Goal: Transaction & Acquisition: Purchase product/service

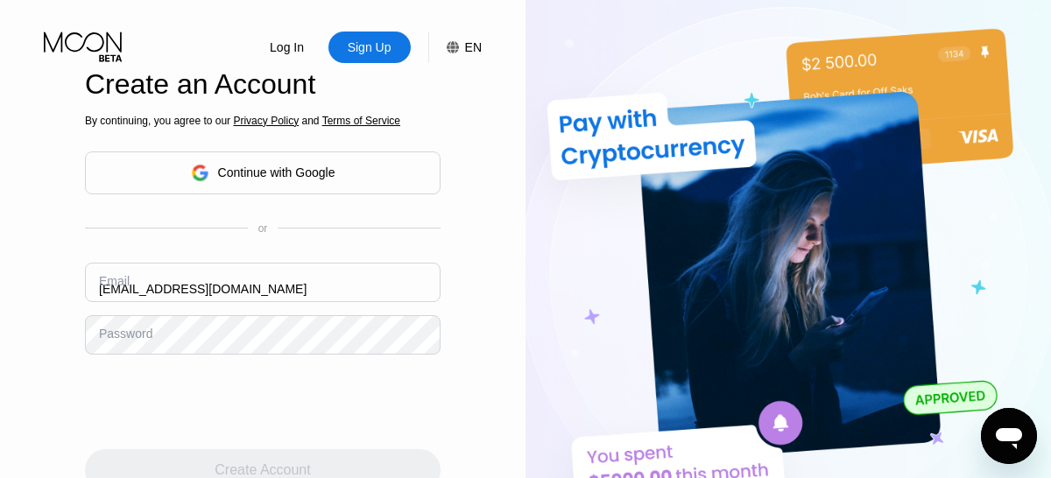
type input "[EMAIL_ADDRESS][DOMAIN_NAME]"
click at [263, 462] on div "Create Account" at bounding box center [262, 471] width 95 height 18
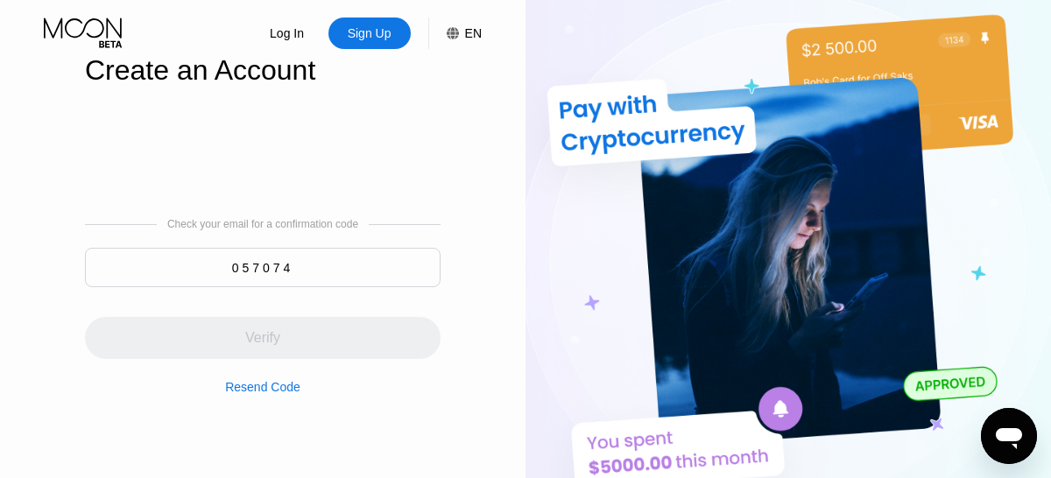
type input "057074"
click at [263, 328] on div "Verify" at bounding box center [263, 338] width 356 height 42
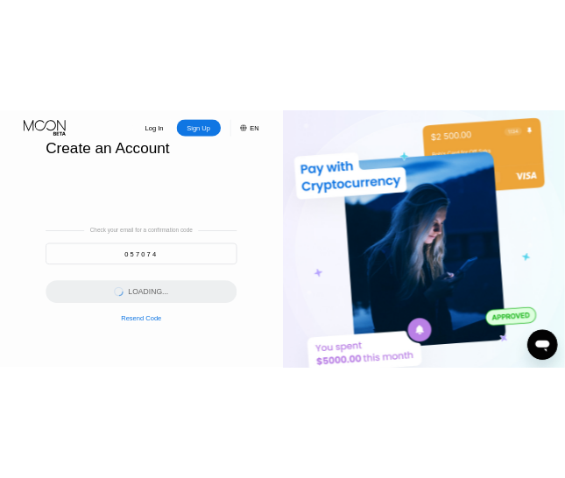
scroll to position [0, 0]
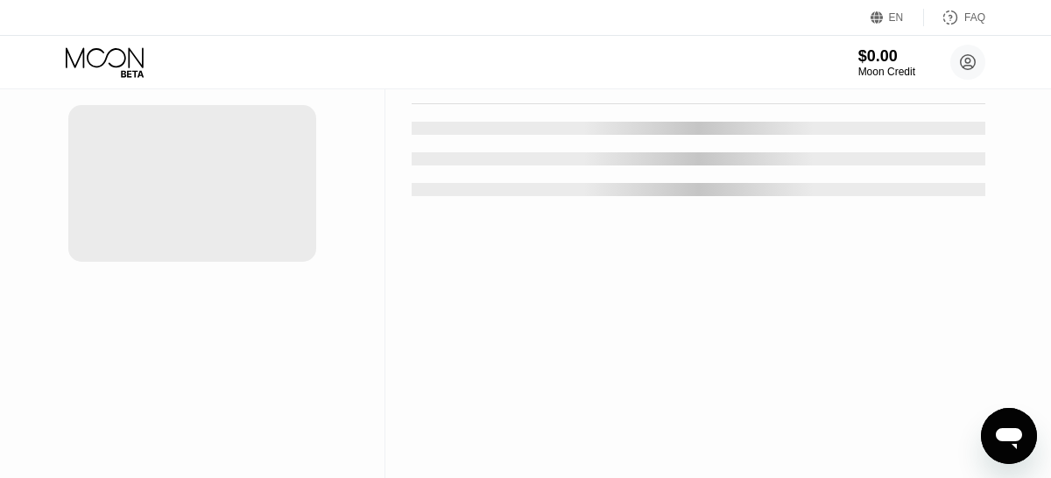
click at [265, 43] on div "New Card" at bounding box center [273, 35] width 54 height 15
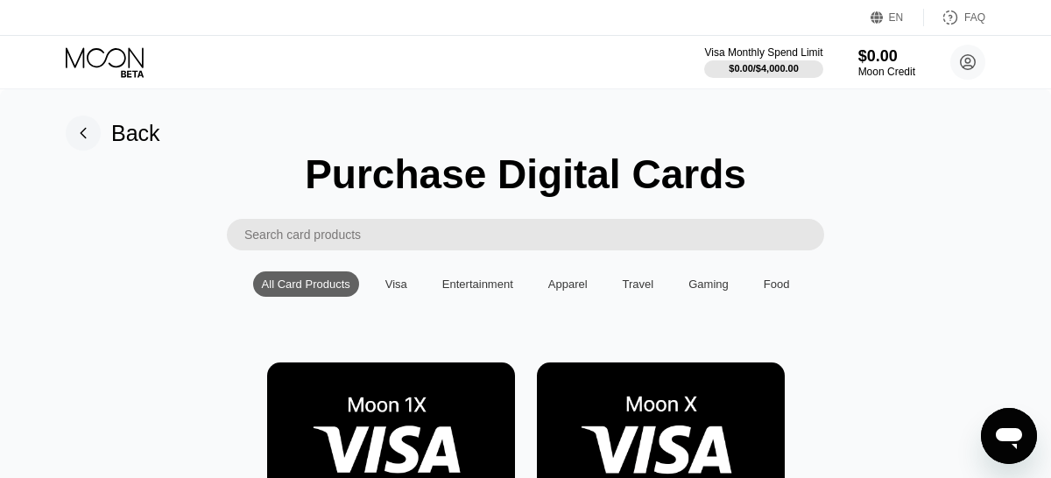
click at [391, 399] on img at bounding box center [391, 441] width 248 height 157
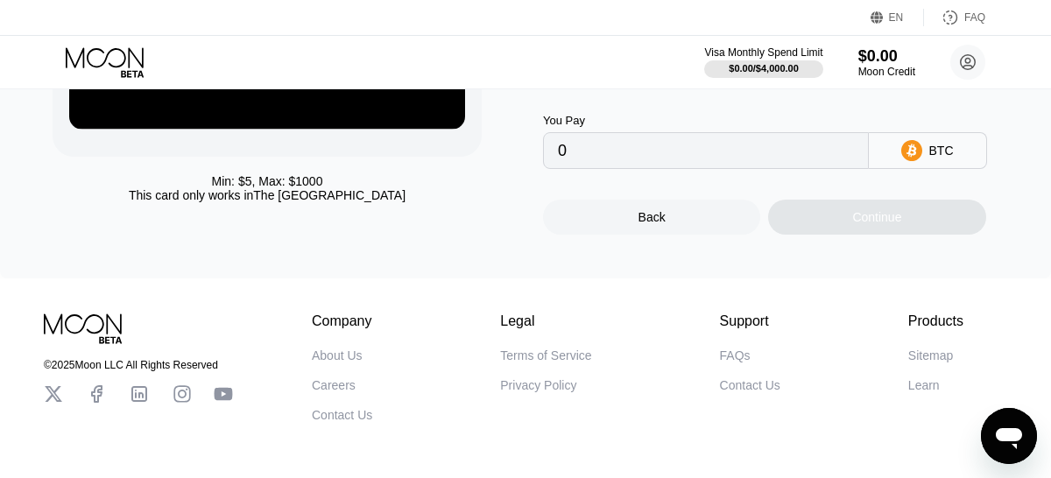
scroll to position [316, 0]
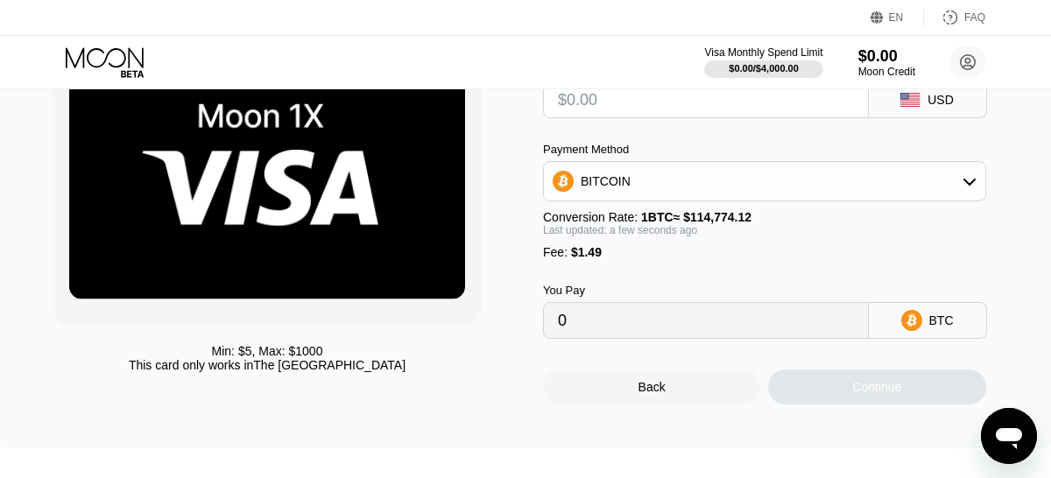
scroll to position [47, 0]
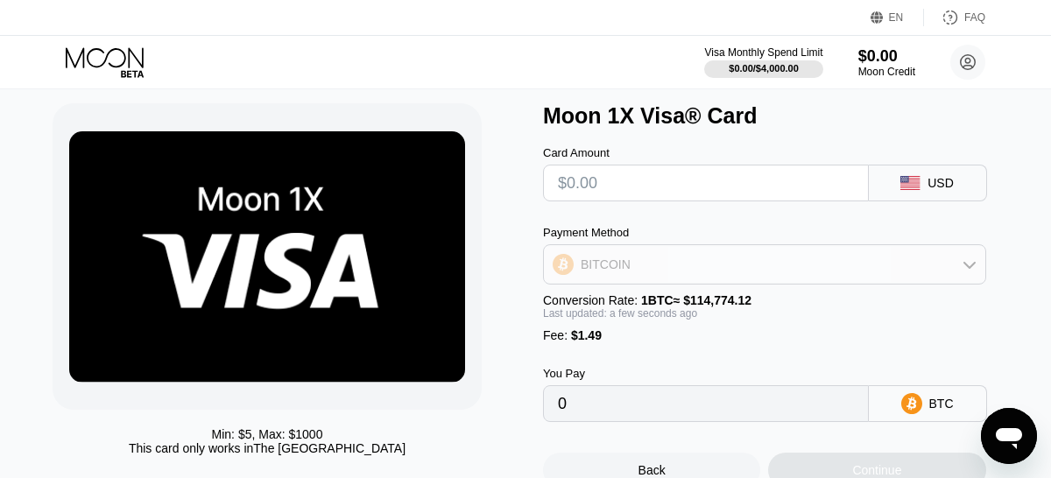
click at [696, 266] on div "BITCOIN" at bounding box center [764, 264] width 441 height 35
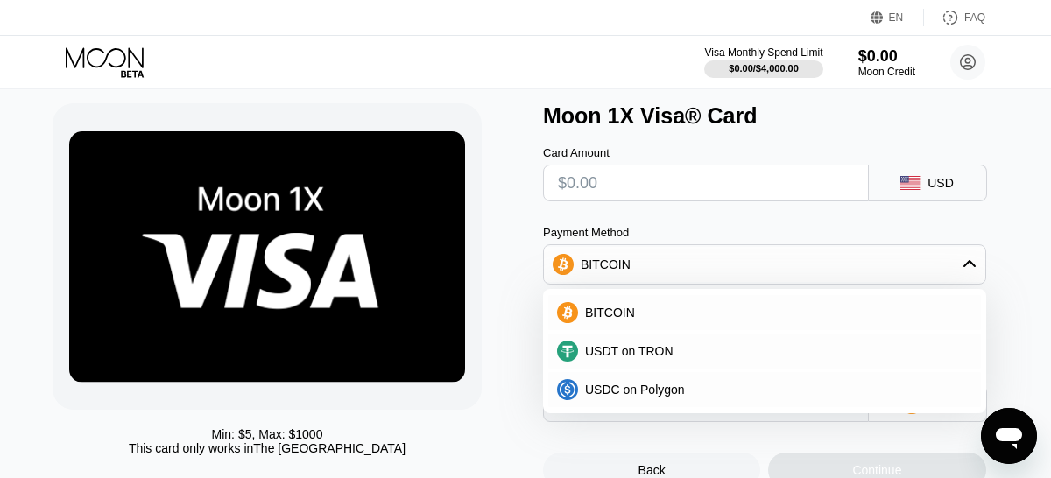
click at [709, 238] on div "Payment Method" at bounding box center [764, 232] width 443 height 13
click at [700, 268] on div "BITCOIN" at bounding box center [764, 264] width 441 height 35
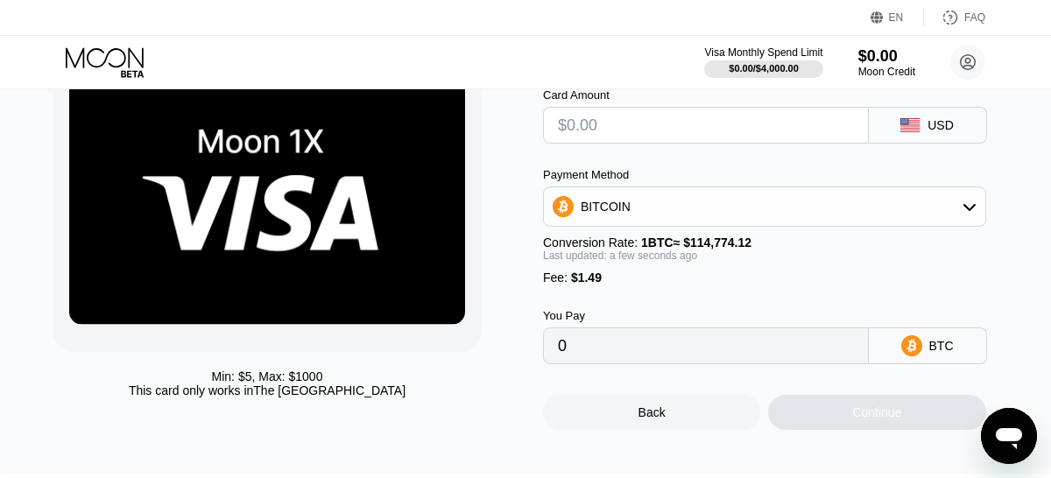
scroll to position [106, 0]
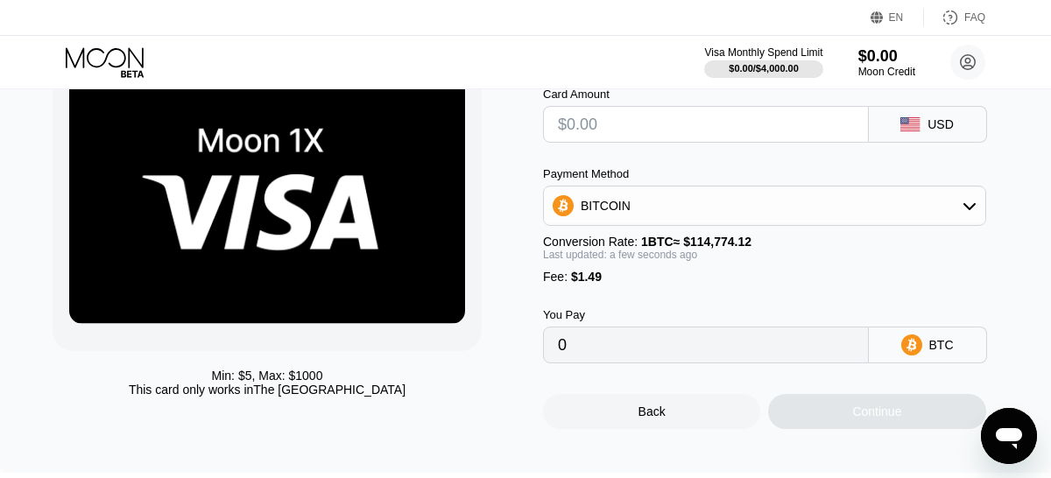
click at [704, 331] on input "0" at bounding box center [706, 345] width 296 height 35
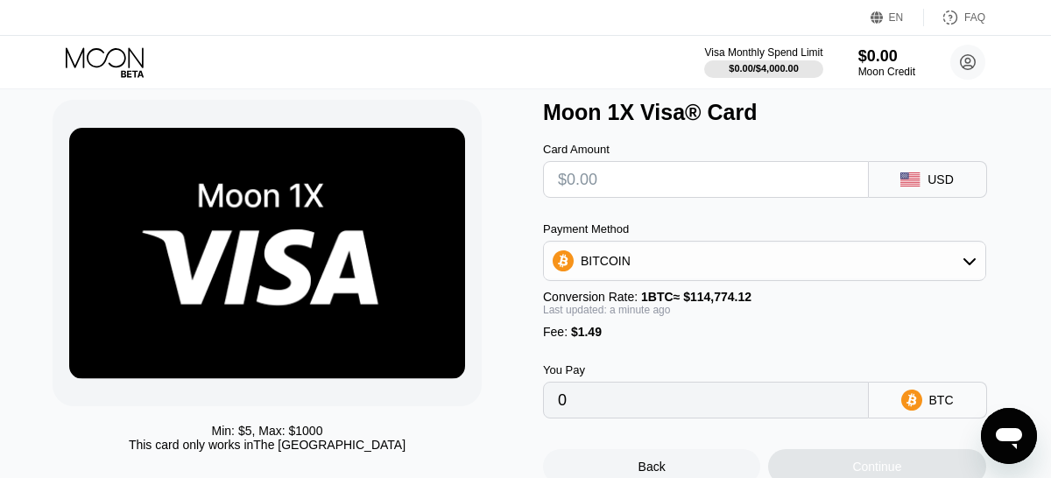
scroll to position [0, 0]
